Goal: Complete application form: Complete application form

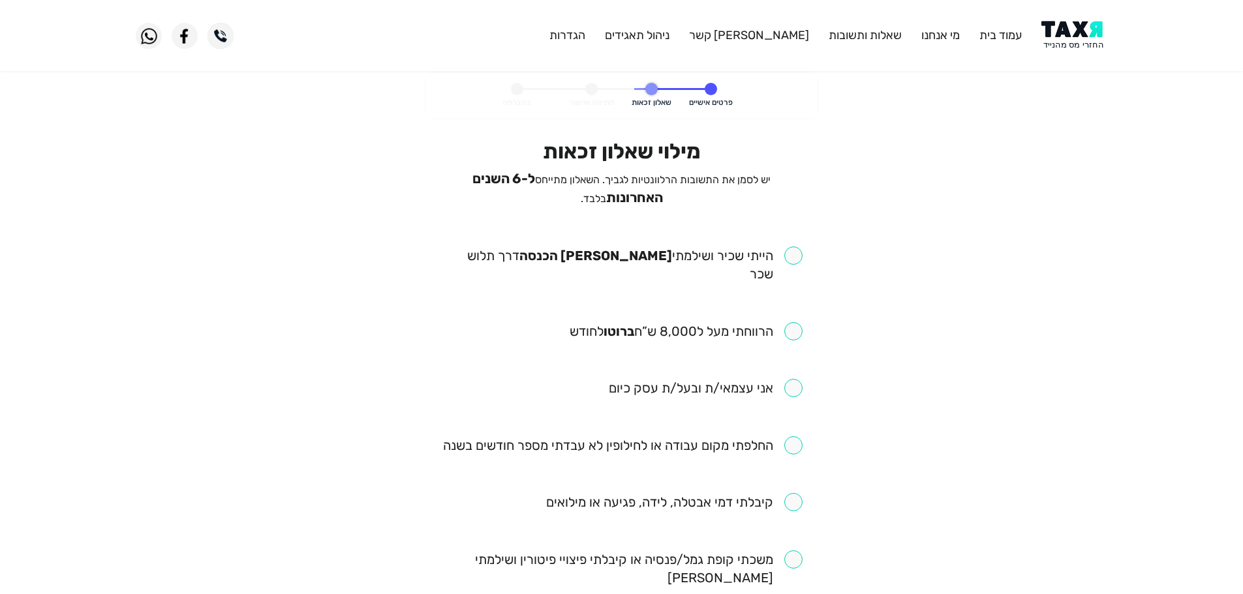
click at [793, 260] on input "checkbox" at bounding box center [621, 265] width 361 height 37
checkbox input "true"
click at [788, 322] on input "checkbox" at bounding box center [686, 331] width 233 height 18
checkbox input "true"
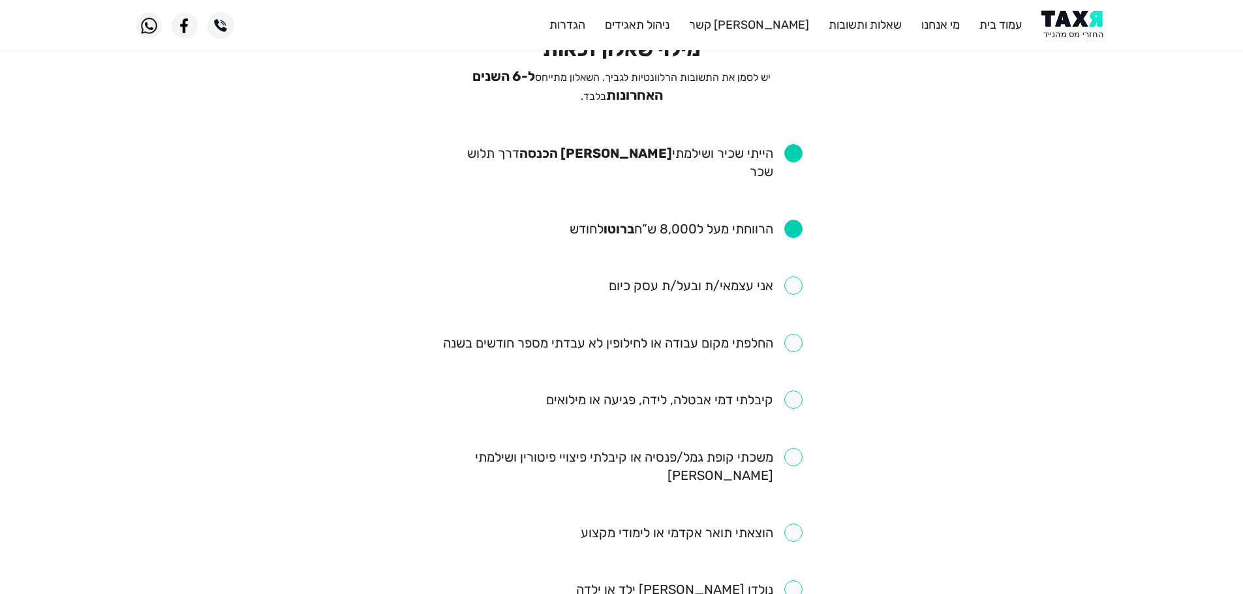
scroll to position [130, 0]
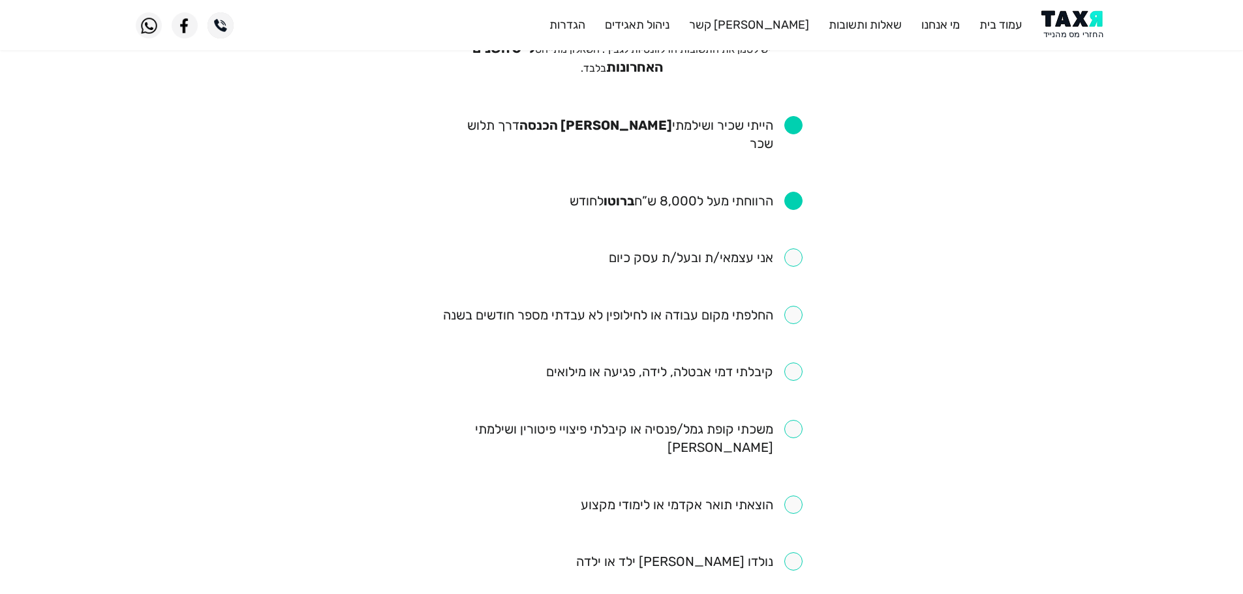
drag, startPoint x: 795, startPoint y: 294, endPoint x: 799, endPoint y: 325, distance: 31.5
click at [795, 306] on input "checkbox" at bounding box center [622, 315] width 359 height 18
checkbox input "true"
click at [798, 420] on input "checkbox" at bounding box center [621, 438] width 361 height 37
click at [786, 420] on input "checkbox" at bounding box center [621, 438] width 361 height 37
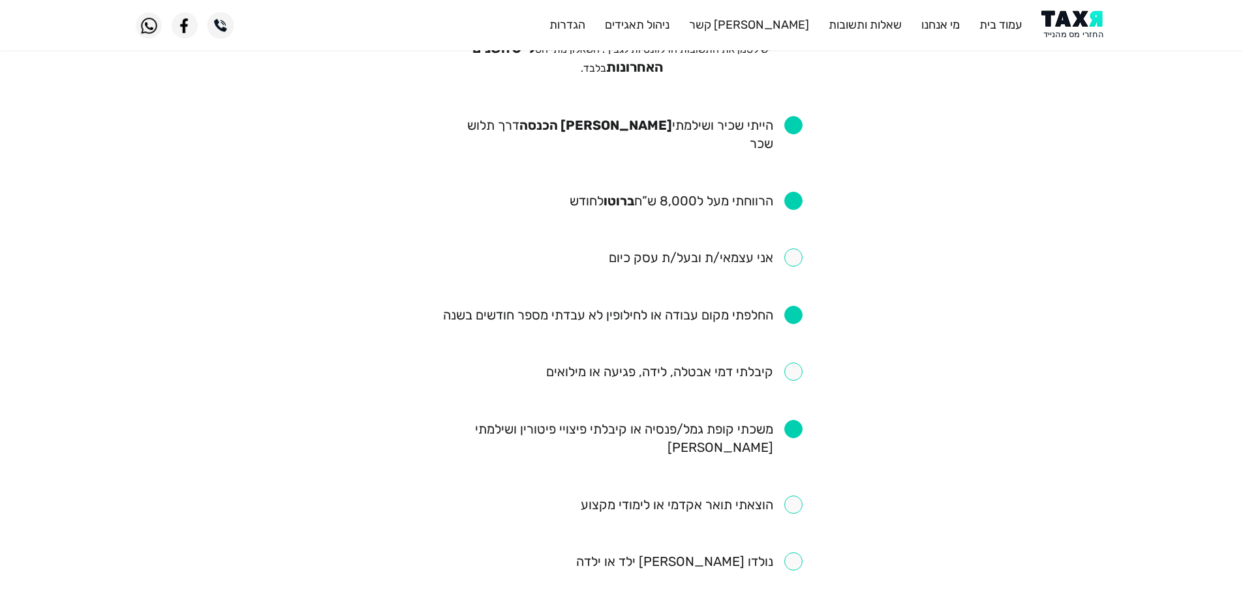
checkbox input "false"
click at [787, 249] on input "checkbox" at bounding box center [706, 258] width 194 height 18
checkbox input "true"
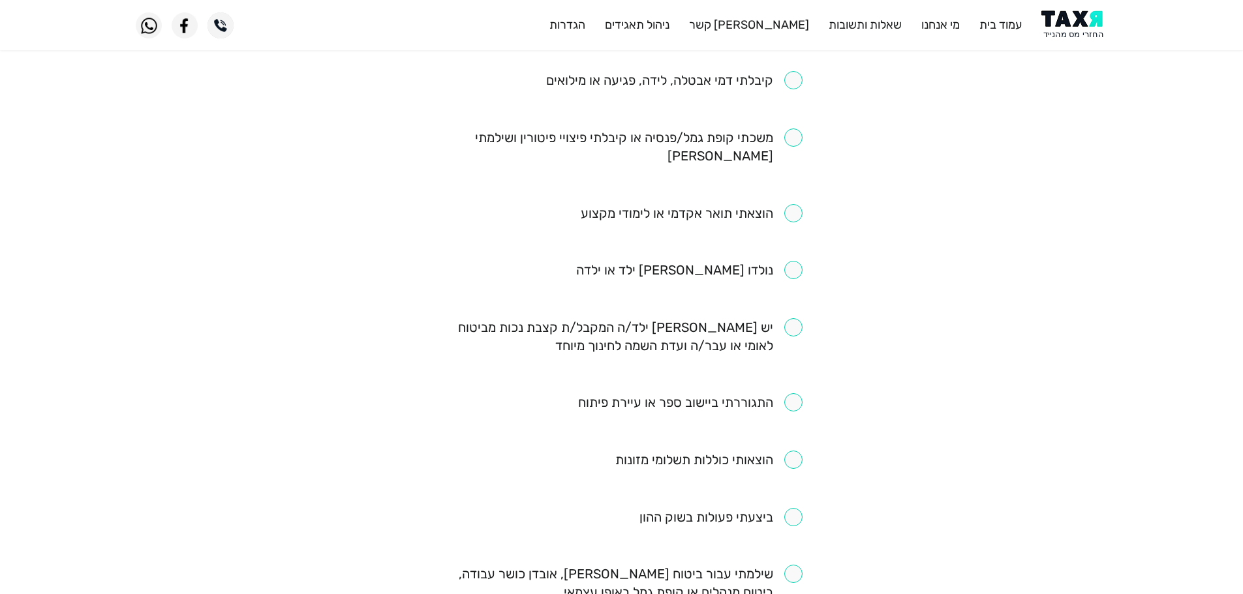
scroll to position [587, 0]
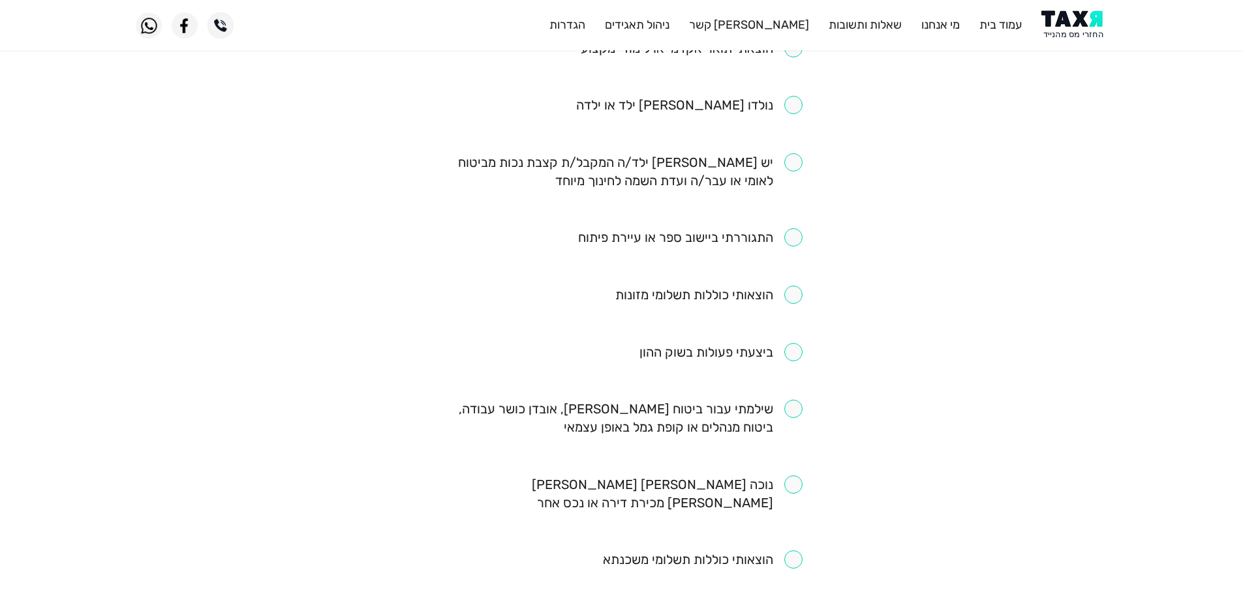
click at [797, 400] on input "checkbox" at bounding box center [621, 418] width 361 height 37
checkbox input "true"
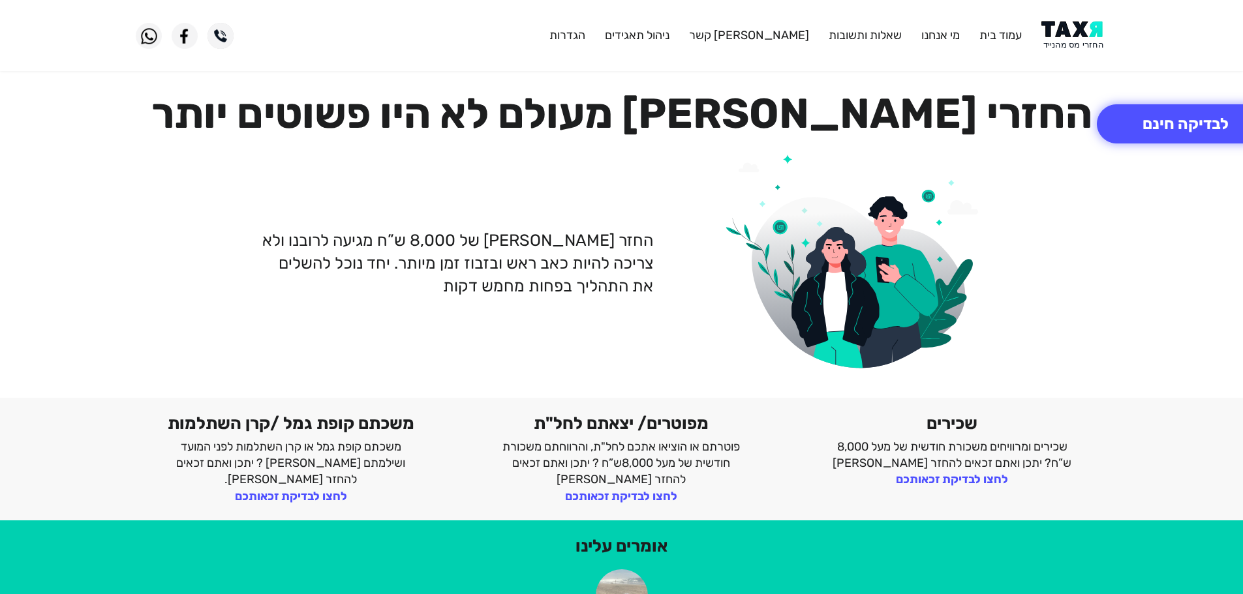
click at [1095, 32] on img at bounding box center [1074, 35] width 66 height 29
click at [1070, 28] on img at bounding box center [1074, 35] width 66 height 29
click at [1069, 32] on img at bounding box center [1074, 35] width 66 height 29
click at [1084, 29] on img at bounding box center [1074, 35] width 66 height 29
click at [1080, 41] on img at bounding box center [1074, 35] width 66 height 29
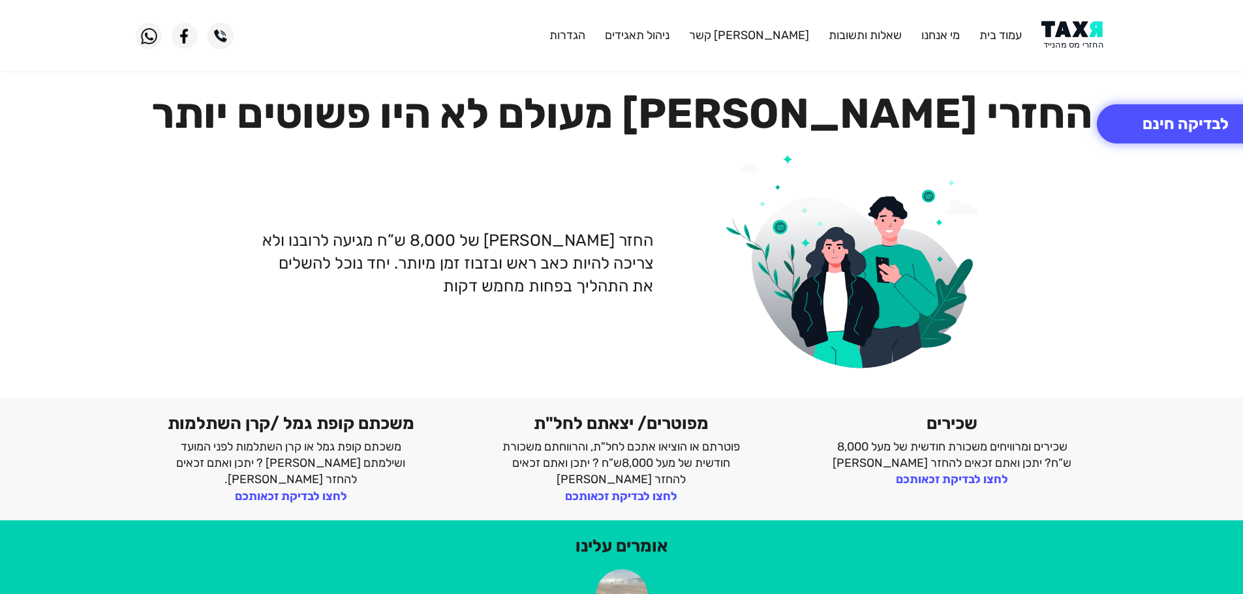
drag, startPoint x: 1088, startPoint y: 27, endPoint x: 1081, endPoint y: 21, distance: 8.8
click at [1087, 27] on img at bounding box center [1074, 35] width 66 height 29
click at [1090, 40] on img at bounding box center [1074, 35] width 66 height 29
click at [1082, 35] on img at bounding box center [1074, 35] width 66 height 29
click at [1074, 33] on img at bounding box center [1074, 35] width 66 height 29
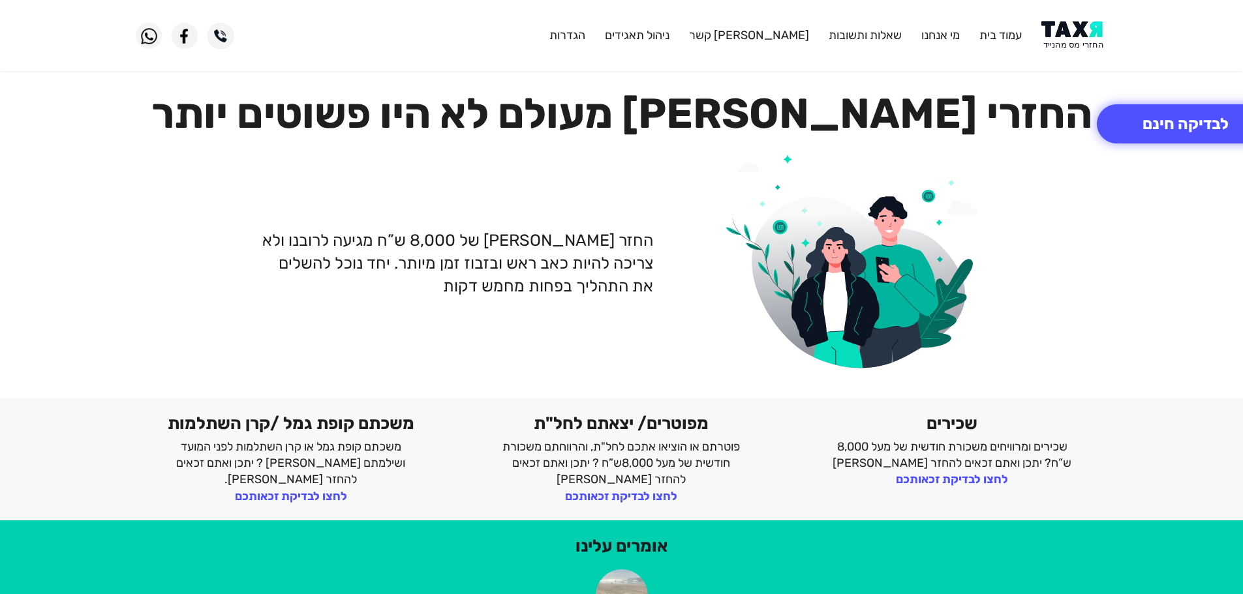
click at [1078, 28] on img at bounding box center [1074, 35] width 66 height 29
drag, startPoint x: 1076, startPoint y: 37, endPoint x: 1073, endPoint y: 22, distance: 14.7
click at [1076, 37] on img at bounding box center [1074, 35] width 66 height 29
drag, startPoint x: 1080, startPoint y: 47, endPoint x: 1066, endPoint y: 1, distance: 48.5
click at [1080, 46] on img at bounding box center [1074, 35] width 66 height 29
